Goal: Task Accomplishment & Management: Use online tool/utility

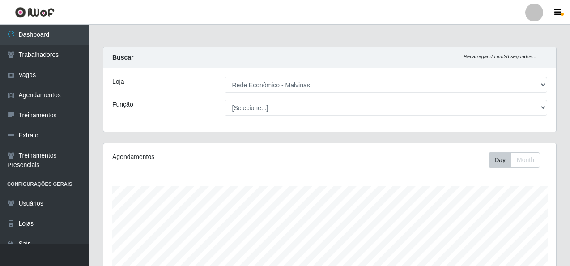
select select "194"
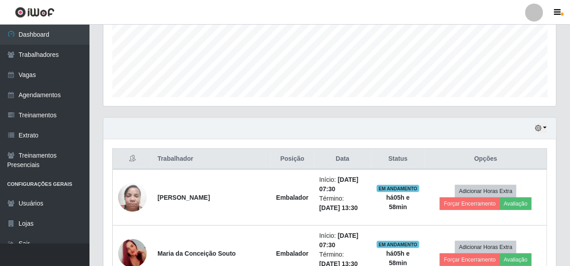
scroll to position [324, 0]
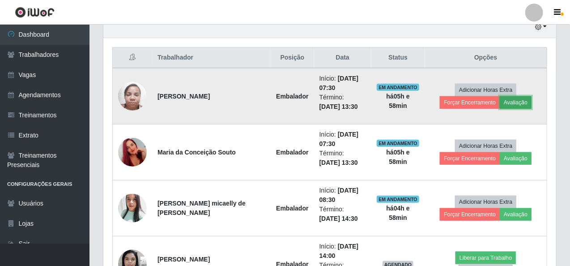
click at [500, 101] on button "Avaliação" at bounding box center [516, 102] width 32 height 13
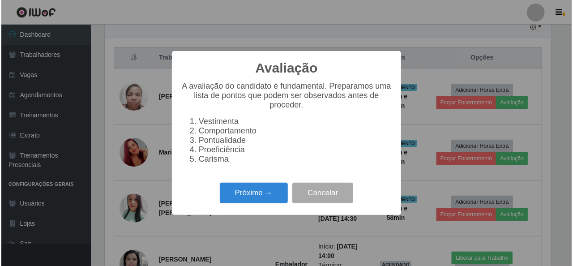
scroll to position [186, 449]
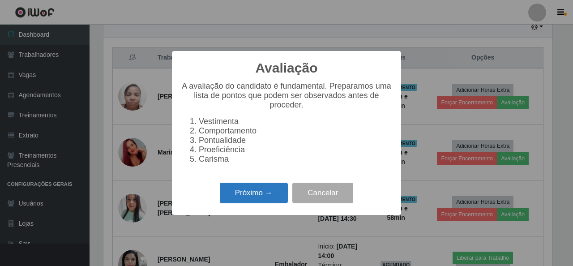
click at [281, 194] on button "Próximo →" at bounding box center [254, 193] width 68 height 21
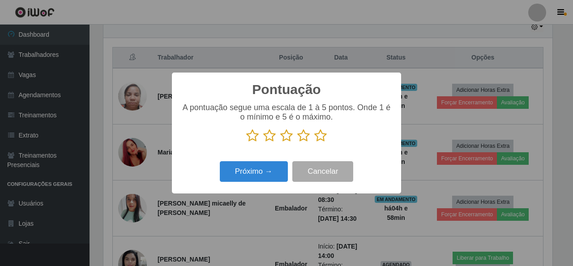
click at [322, 136] on icon at bounding box center [320, 135] width 13 height 13
click at [314, 142] on input "radio" at bounding box center [314, 142] width 0 height 0
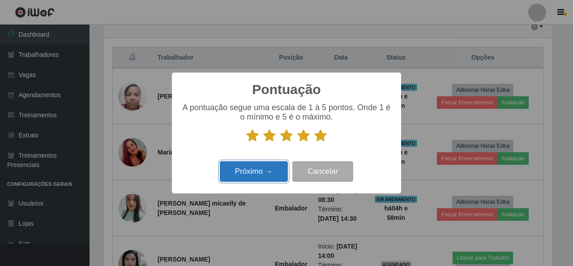
click at [264, 170] on button "Próximo →" at bounding box center [254, 171] width 68 height 21
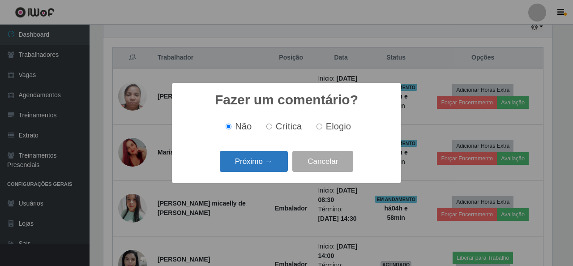
click at [265, 161] on button "Próximo →" at bounding box center [254, 161] width 68 height 21
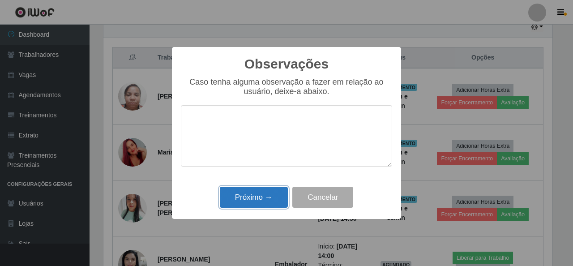
click at [263, 193] on button "Próximo →" at bounding box center [254, 197] width 68 height 21
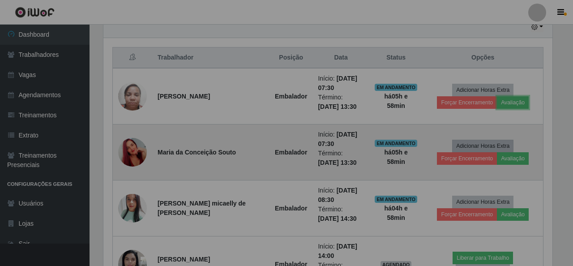
scroll to position [186, 453]
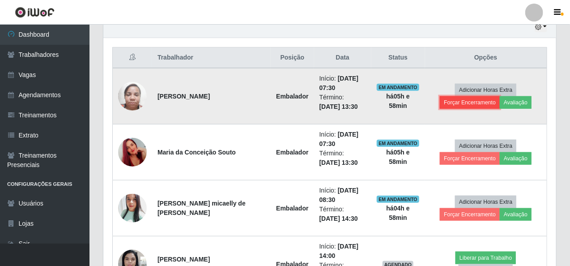
click at [500, 96] on button "Forçar Encerramento" at bounding box center [470, 102] width 60 height 13
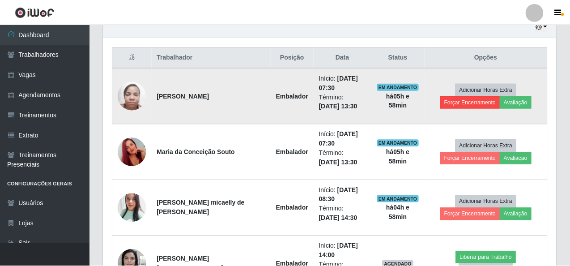
scroll to position [186, 449]
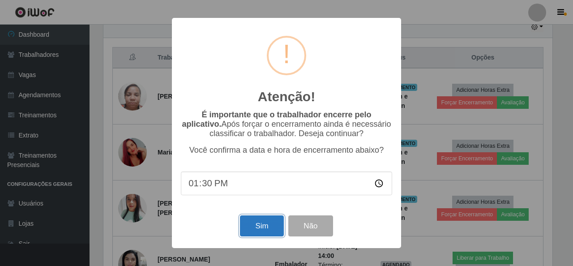
click at [267, 228] on button "Sim" at bounding box center [261, 225] width 43 height 21
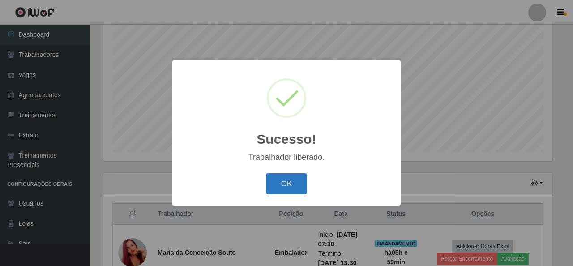
click at [284, 183] on button "OK" at bounding box center [287, 183] width 42 height 21
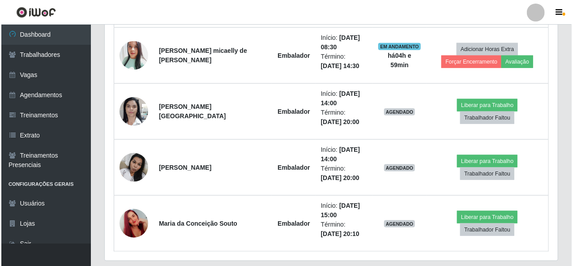
scroll to position [436, 0]
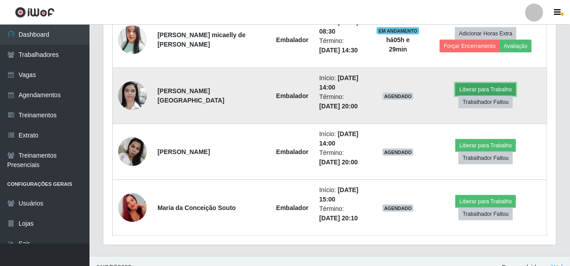
click at [472, 90] on button "Liberar para Trabalho" at bounding box center [485, 89] width 60 height 13
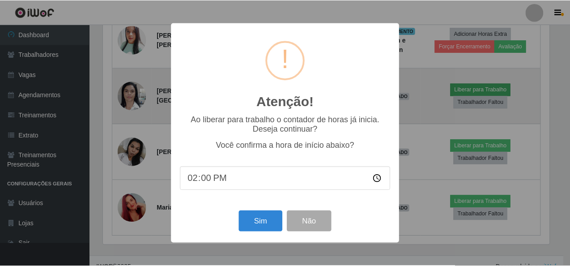
scroll to position [186, 449]
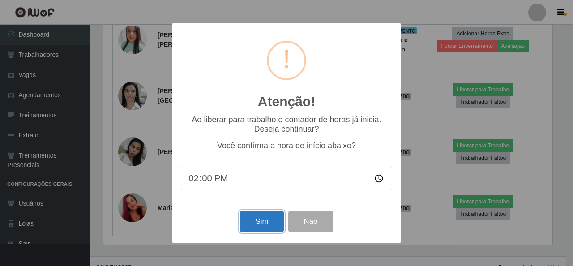
click at [263, 219] on button "Sim" at bounding box center [261, 221] width 43 height 21
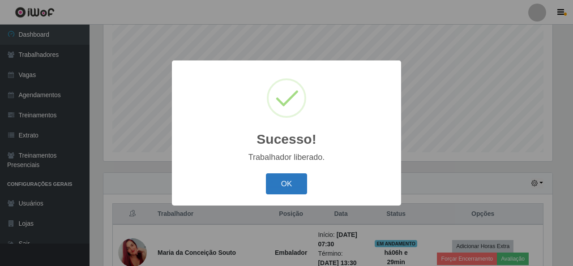
click at [285, 188] on button "OK" at bounding box center [287, 183] width 42 height 21
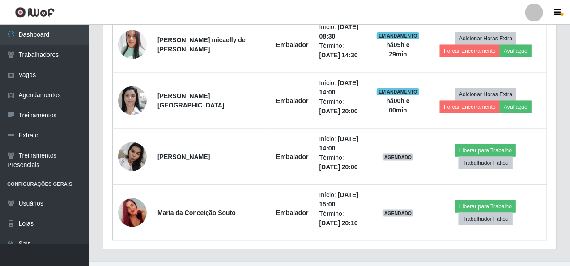
scroll to position [447, 0]
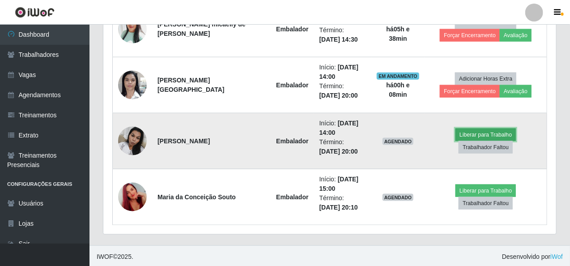
click at [455, 136] on button "Liberar para Trabalho" at bounding box center [485, 134] width 60 height 13
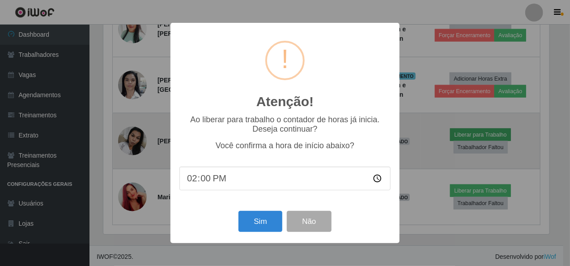
scroll to position [186, 449]
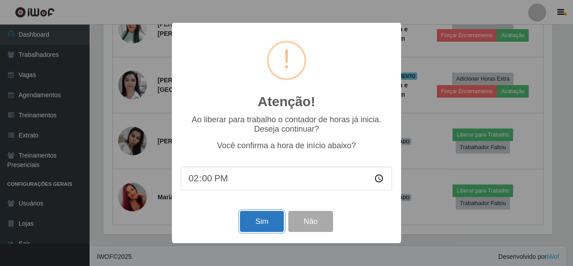
click at [268, 214] on button "Sim" at bounding box center [261, 221] width 43 height 21
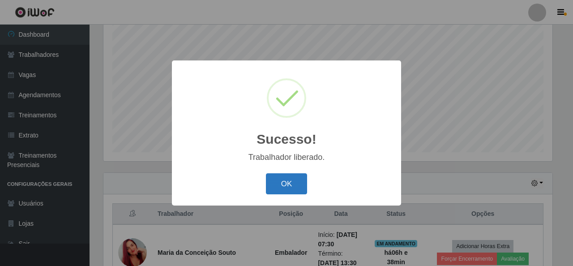
click at [302, 187] on button "OK" at bounding box center [287, 183] width 42 height 21
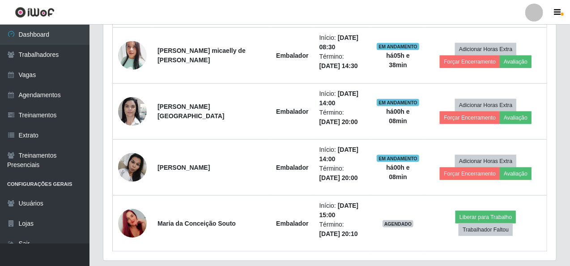
scroll to position [436, 0]
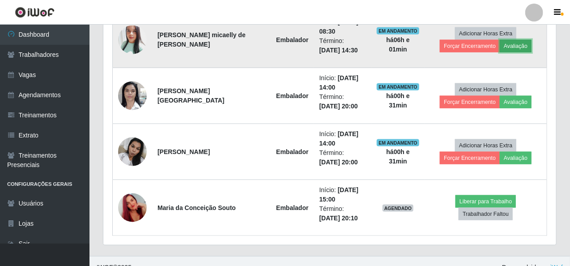
click at [500, 41] on button "Avaliação" at bounding box center [516, 46] width 32 height 13
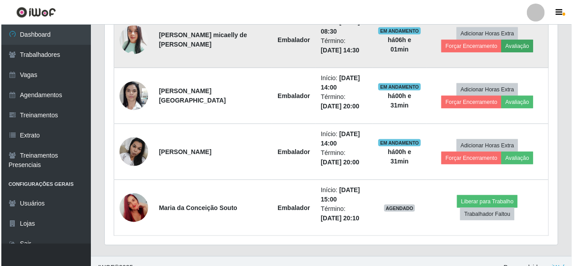
scroll to position [186, 449]
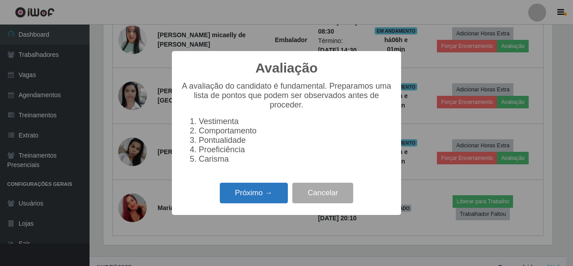
click at [243, 196] on button "Próximo →" at bounding box center [254, 193] width 68 height 21
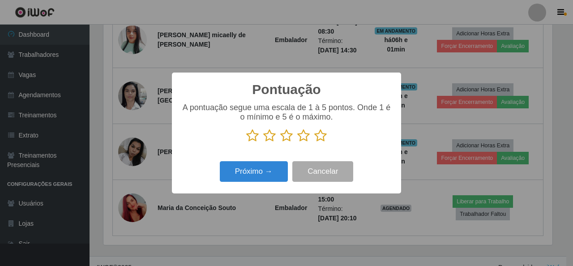
click at [321, 142] on icon at bounding box center [320, 135] width 13 height 13
click at [314, 142] on input "radio" at bounding box center [314, 142] width 0 height 0
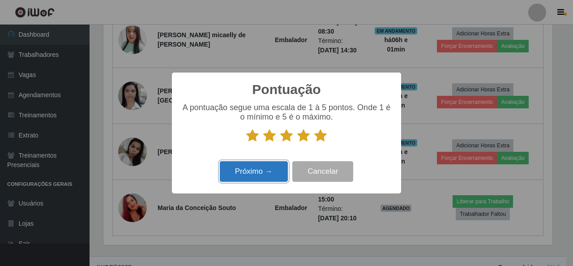
click at [280, 174] on button "Próximo →" at bounding box center [254, 171] width 68 height 21
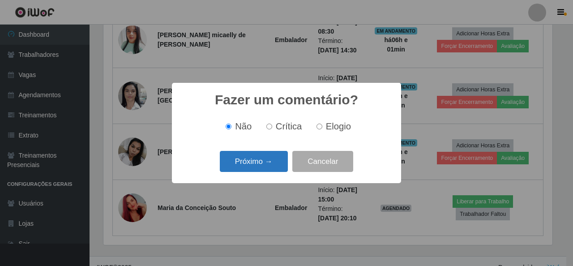
click at [278, 156] on button "Próximo →" at bounding box center [254, 161] width 68 height 21
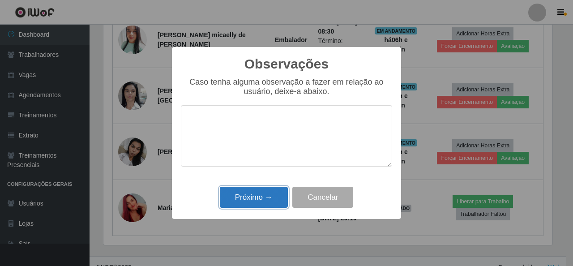
click at [270, 204] on button "Próximo →" at bounding box center [254, 197] width 68 height 21
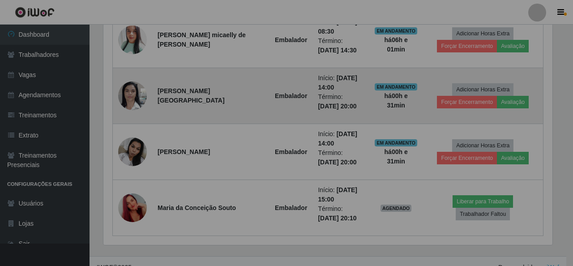
scroll to position [186, 453]
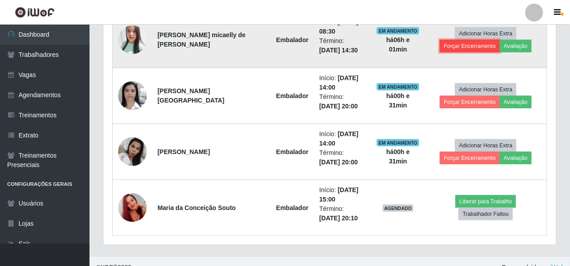
click at [497, 40] on button "Forçar Encerramento" at bounding box center [470, 46] width 60 height 13
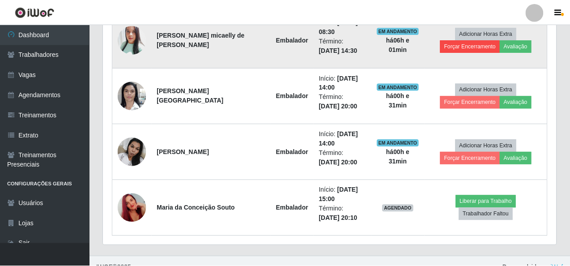
scroll to position [186, 449]
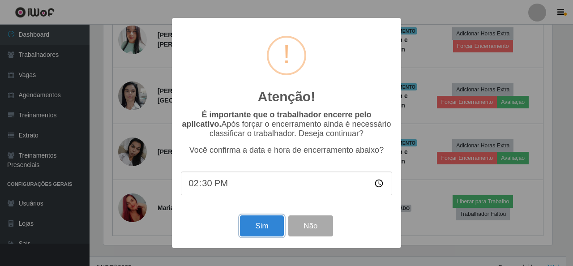
click at [278, 231] on button "Sim" at bounding box center [261, 225] width 43 height 21
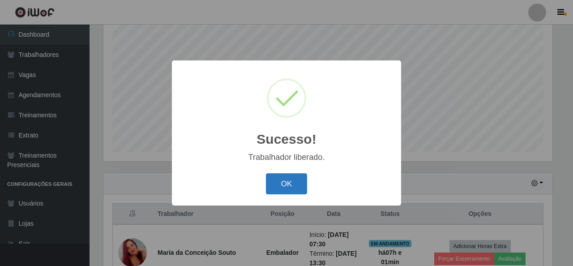
click at [295, 183] on button "OK" at bounding box center [287, 183] width 42 height 21
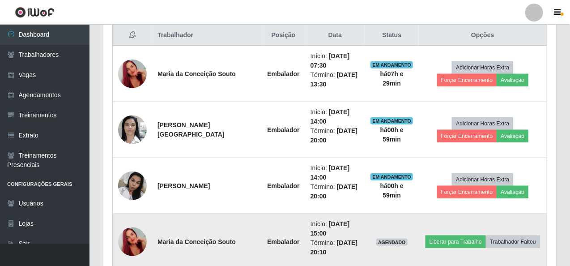
scroll to position [391, 0]
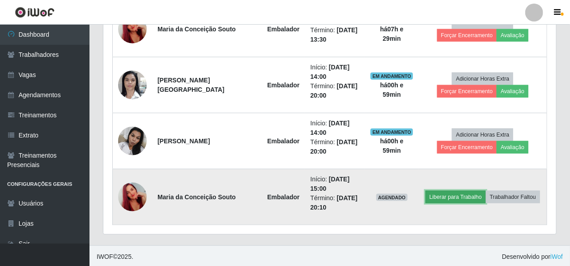
click at [437, 193] on button "Liberar para Trabalho" at bounding box center [455, 197] width 60 height 13
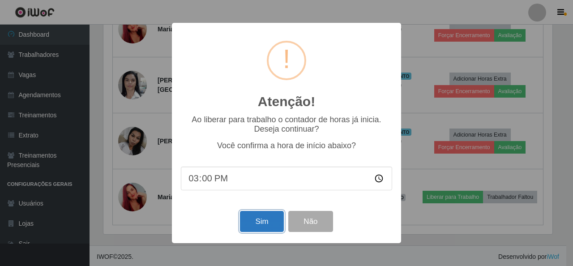
click at [274, 220] on button "Sim" at bounding box center [261, 221] width 43 height 21
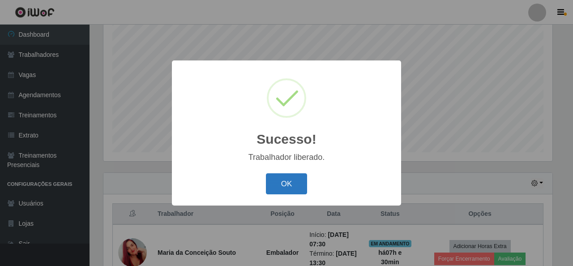
click at [285, 187] on button "OK" at bounding box center [287, 183] width 42 height 21
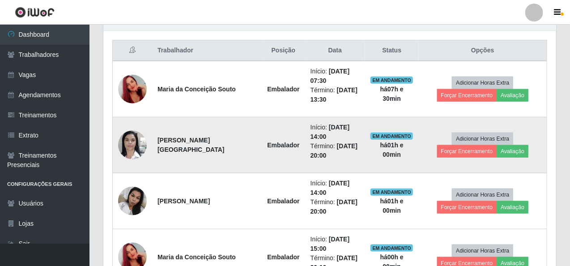
scroll to position [391, 0]
